Goal: Check status: Check status

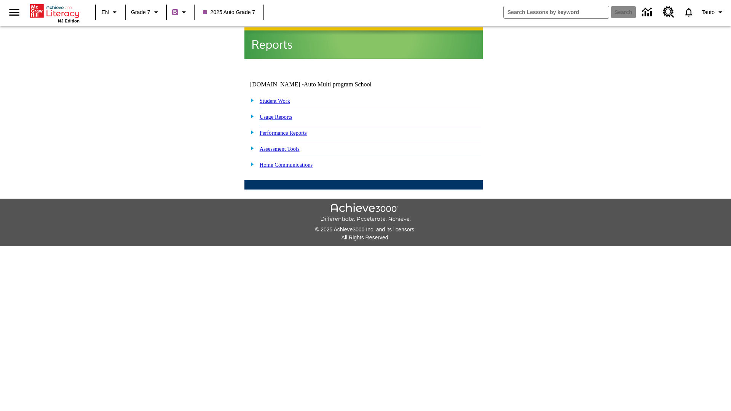
click at [280, 98] on link "Student Work" at bounding box center [275, 101] width 30 height 6
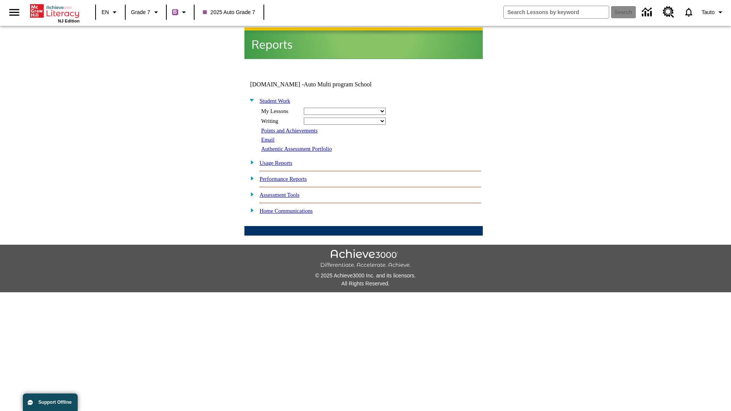
select select "/options/reports/?report_id=24&atype=7&section=2"
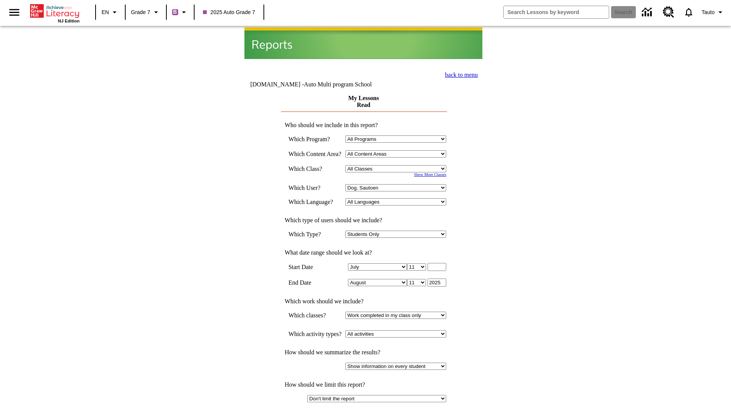
select select "21437138"
select select "4"
type input "2024"
